Goal: Find specific page/section: Find specific page/section

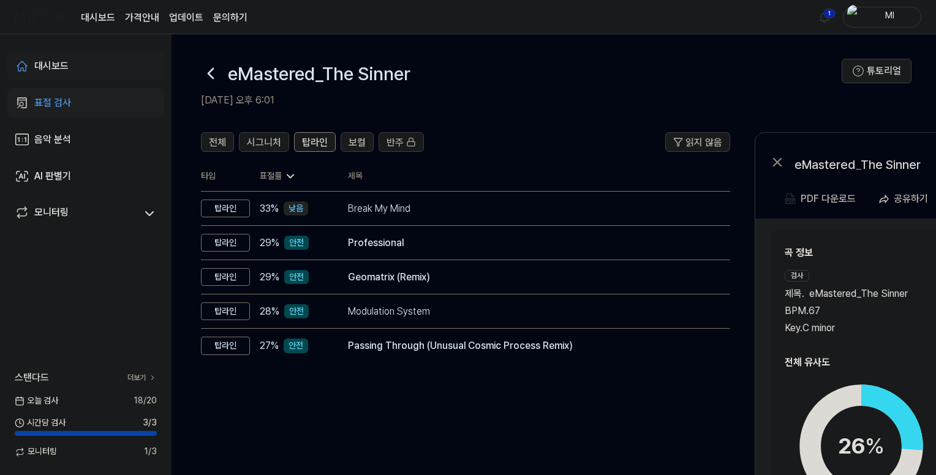
click at [59, 66] on div "대시보드" at bounding box center [51, 66] width 34 height 15
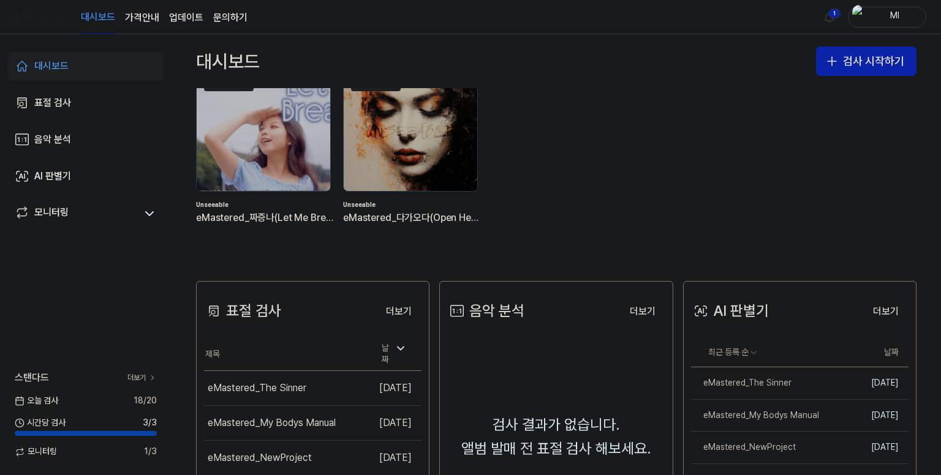
scroll to position [123, 0]
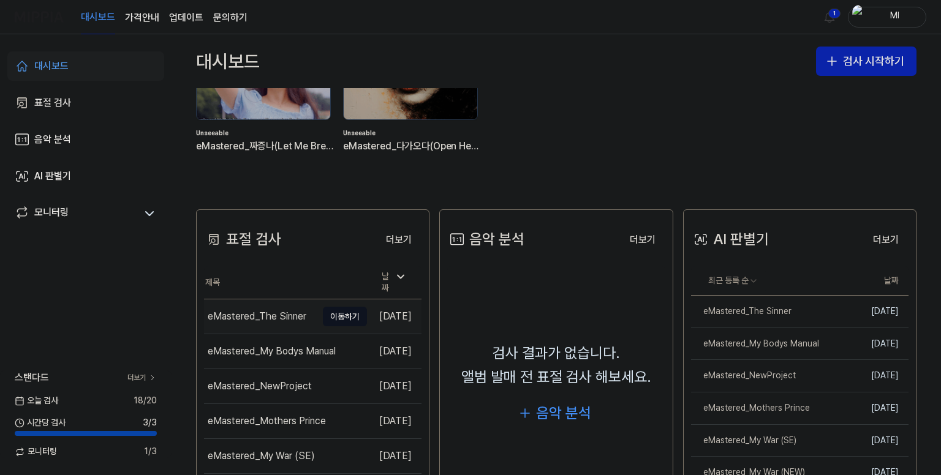
click at [289, 312] on div "eMastered_The Sinner" at bounding box center [257, 316] width 99 height 15
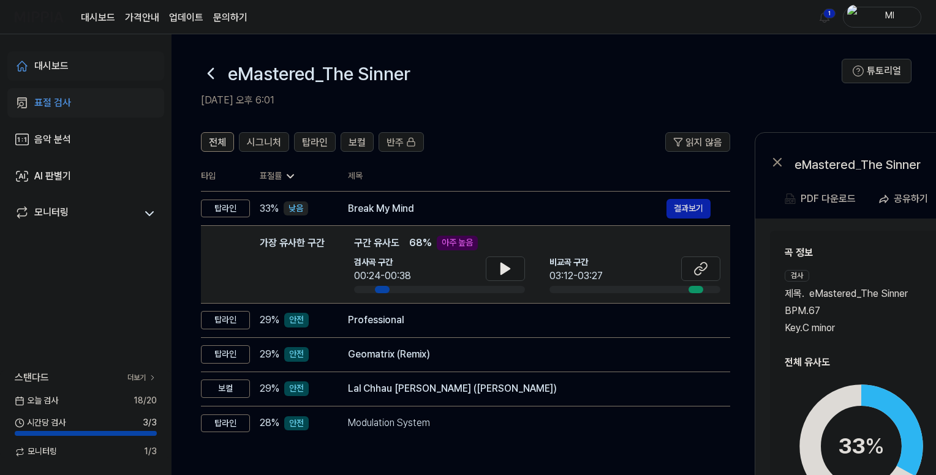
click at [46, 62] on div "대시보드" at bounding box center [51, 66] width 34 height 15
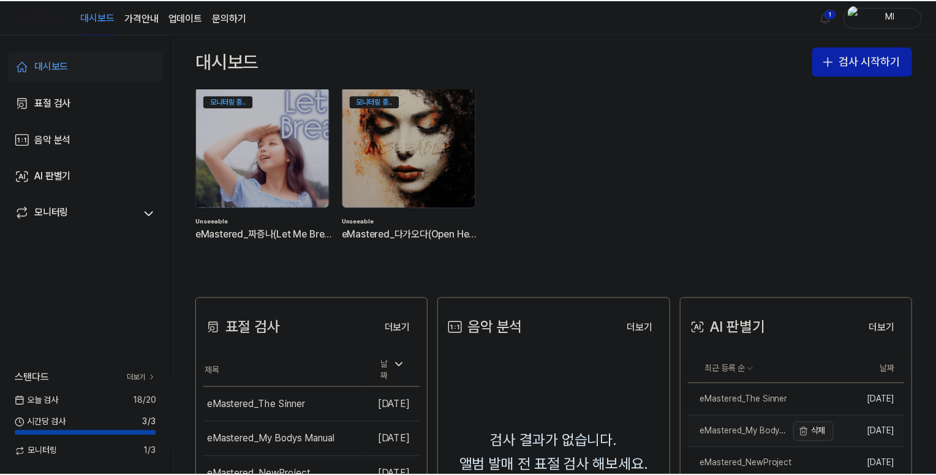
scroll to position [184, 0]
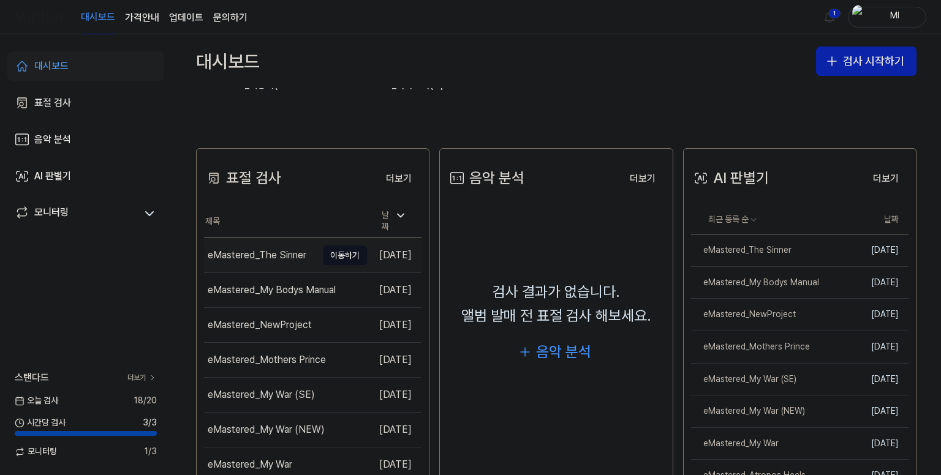
click at [264, 254] on div "eMastered_The Sinner" at bounding box center [257, 255] width 99 height 15
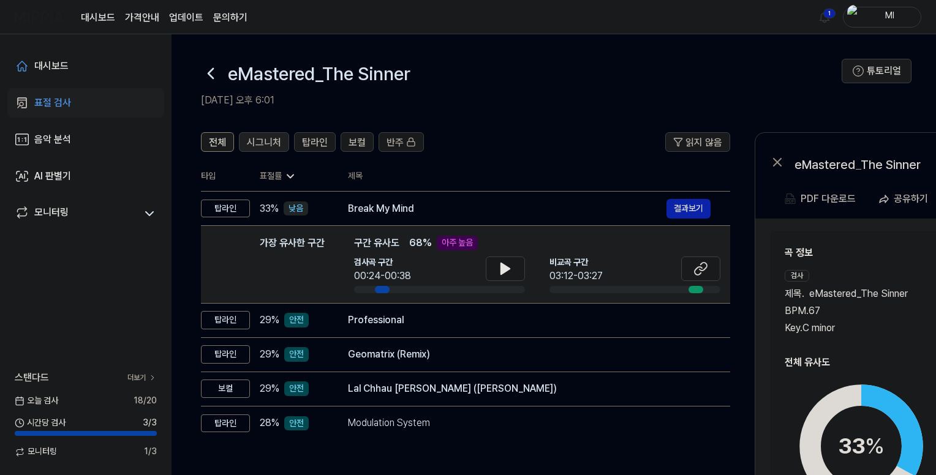
click at [261, 141] on span "시그니처" at bounding box center [264, 142] width 34 height 15
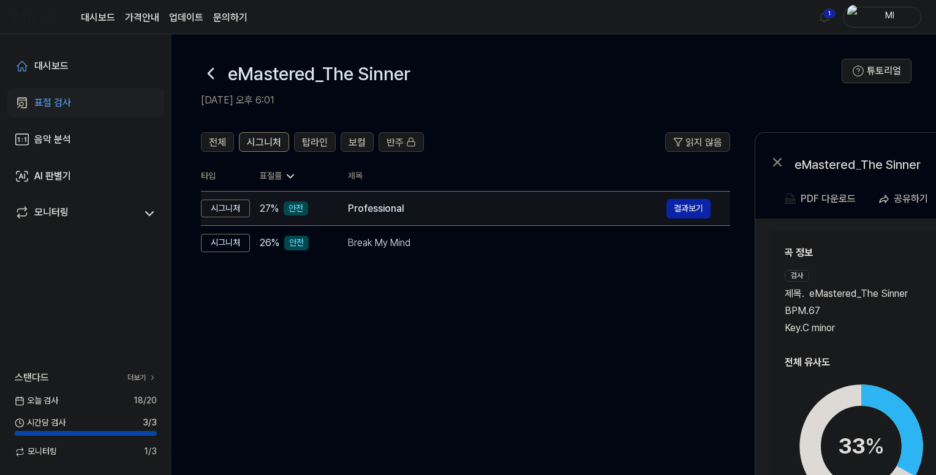
click at [455, 210] on div "Professional" at bounding box center [507, 209] width 319 height 15
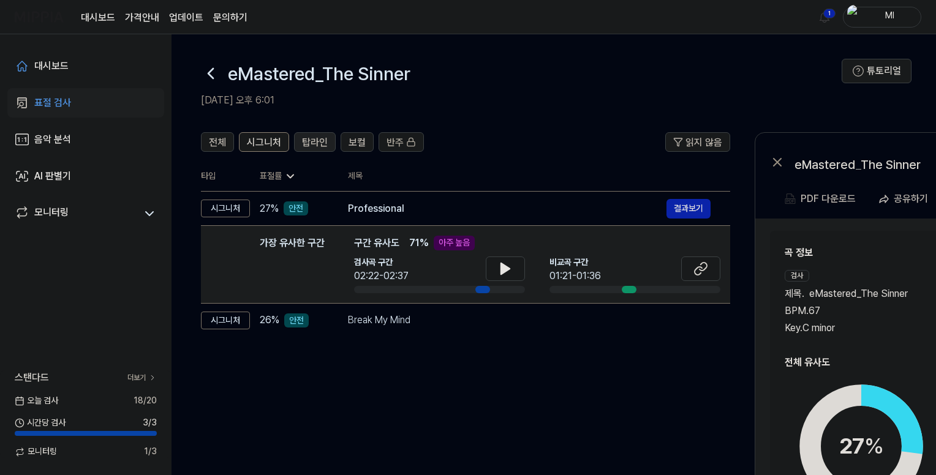
click at [316, 138] on span "탑라인" at bounding box center [315, 142] width 26 height 15
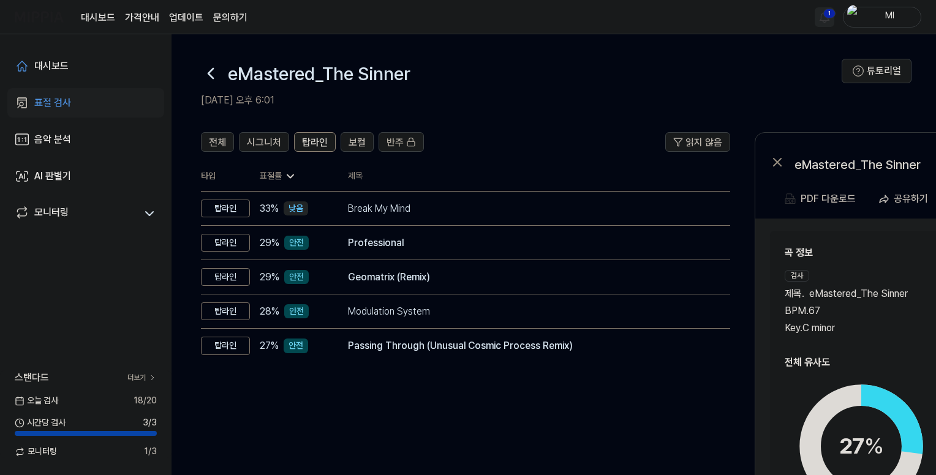
click at [828, 11] on html "대시보드 가격안내 업데이트 문의하기 1 Ml 대시보드 표절 검사 음악 분석 AI 판별기 모니터링 스탠다드 더보기 [DATE] 검사 18 / 2…" at bounding box center [468, 237] width 936 height 475
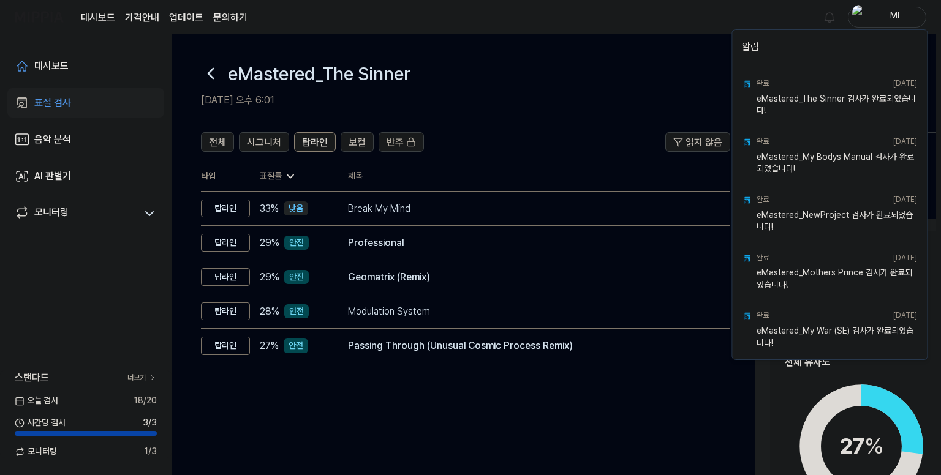
click at [718, 11] on html "대시보드 가격안내 업데이트 문의하기 Ml 대시보드 표절 검사 음악 분석 AI 판별기 모니터링 스탠다드 더보기 [DATE] 검사 18 / 20 …" at bounding box center [470, 237] width 941 height 475
